Goal: Navigation & Orientation: Understand site structure

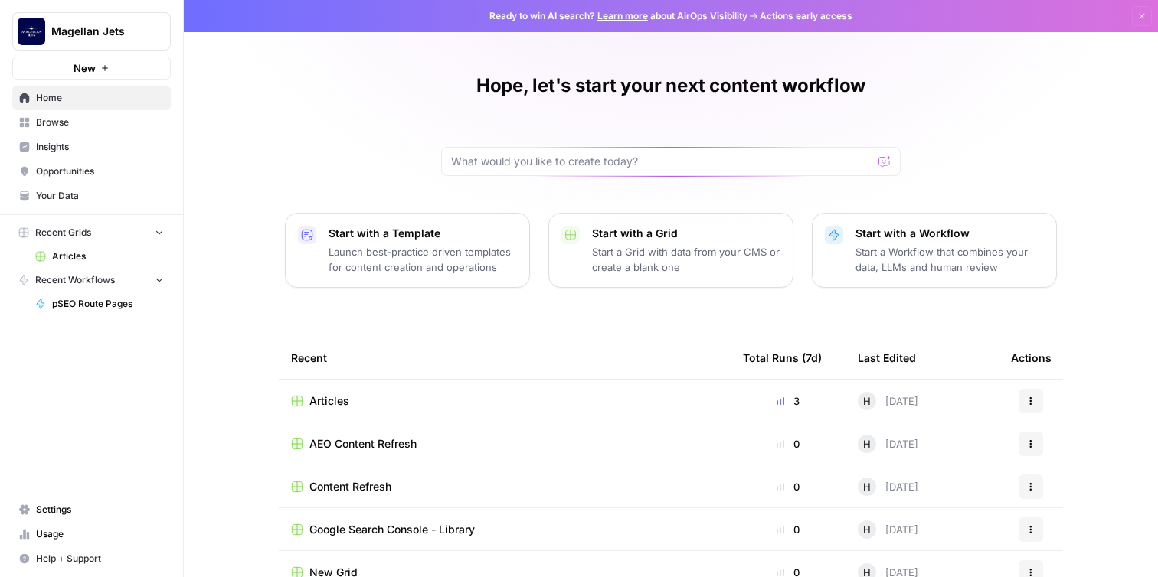
click at [59, 167] on span "Opportunities" at bounding box center [100, 172] width 128 height 14
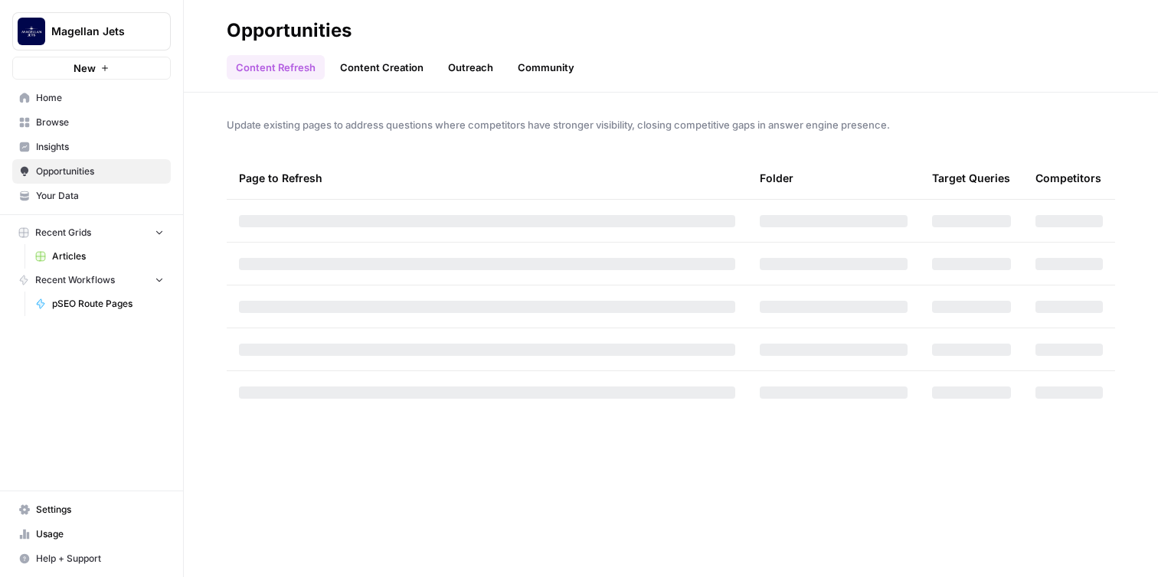
click at [54, 140] on span "Insights" at bounding box center [100, 147] width 128 height 14
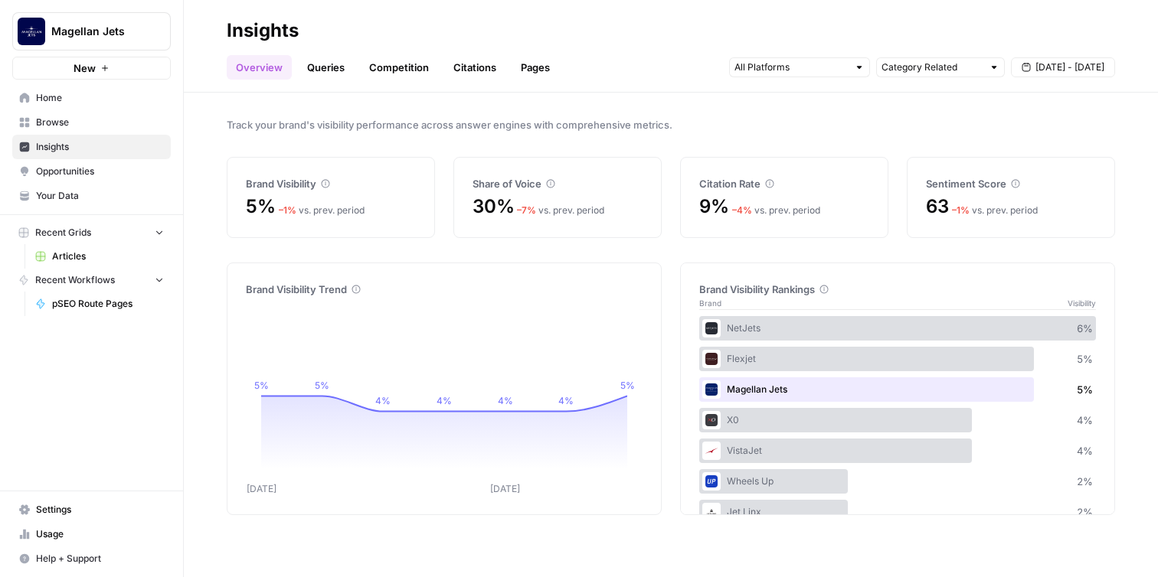
click at [414, 74] on link "Competition" at bounding box center [399, 67] width 78 height 25
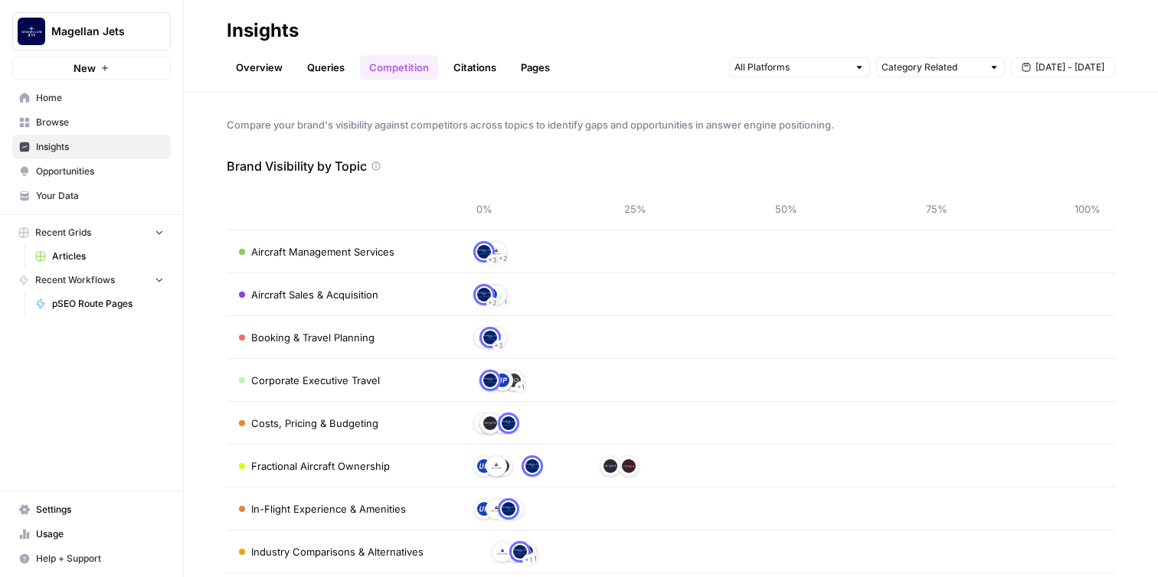
click at [337, 72] on link "Queries" at bounding box center [326, 67] width 56 height 25
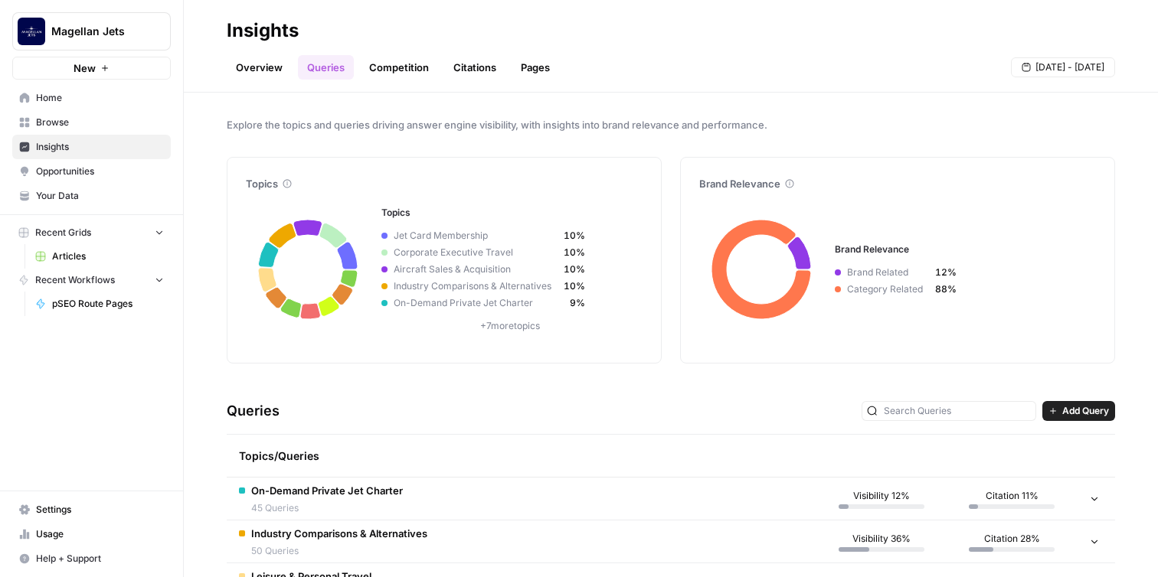
click at [261, 66] on link "Overview" at bounding box center [259, 67] width 65 height 25
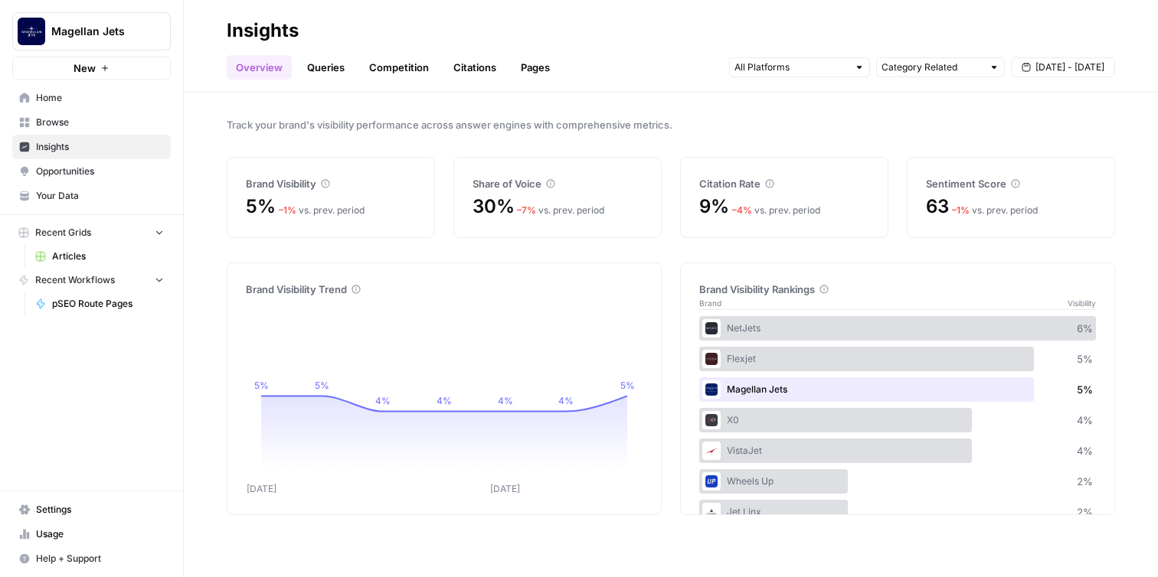
click at [335, 69] on link "Queries" at bounding box center [326, 67] width 56 height 25
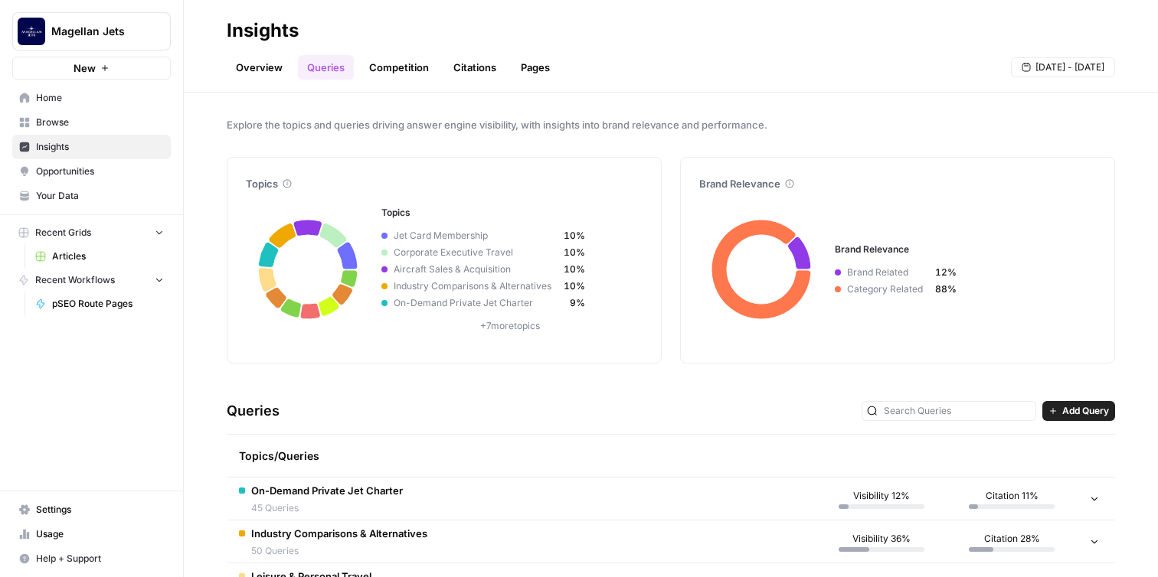
click at [409, 63] on link "Competition" at bounding box center [399, 67] width 78 height 25
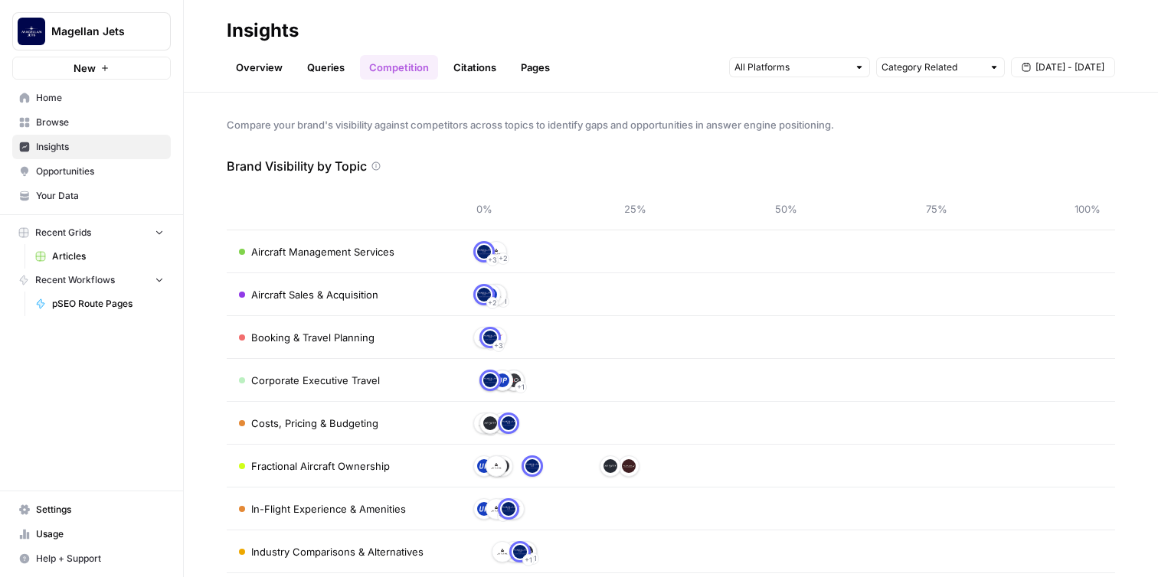
click at [472, 68] on link "Citations" at bounding box center [474, 67] width 61 height 25
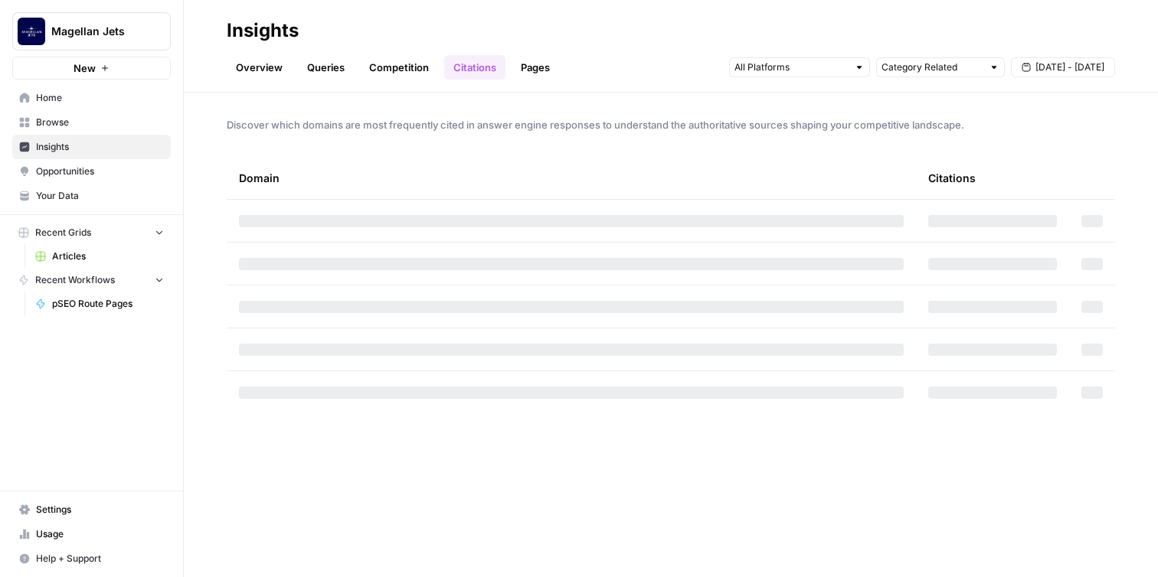
click at [54, 174] on span "Opportunities" at bounding box center [100, 172] width 128 height 14
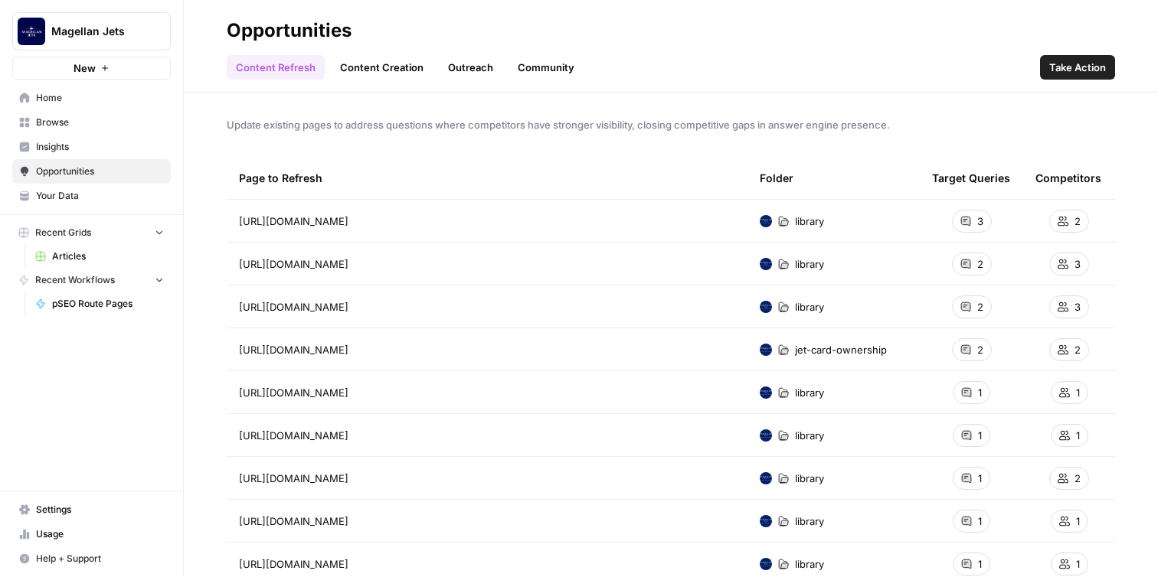
click at [378, 64] on link "Content Creation" at bounding box center [382, 67] width 102 height 25
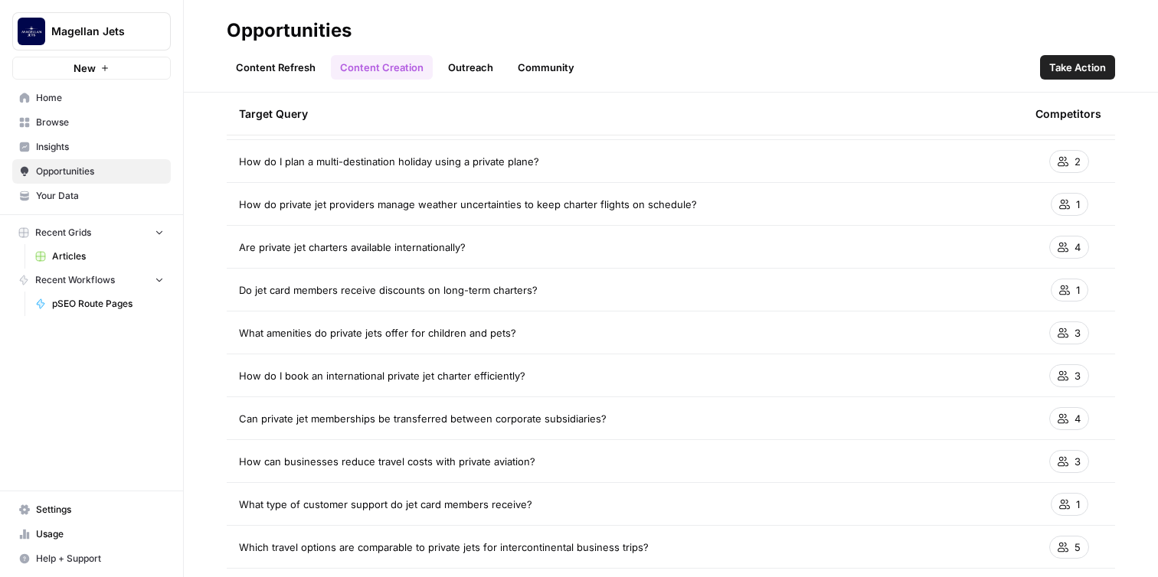
scroll to position [701, 0]
